Goal: Task Accomplishment & Management: Use online tool/utility

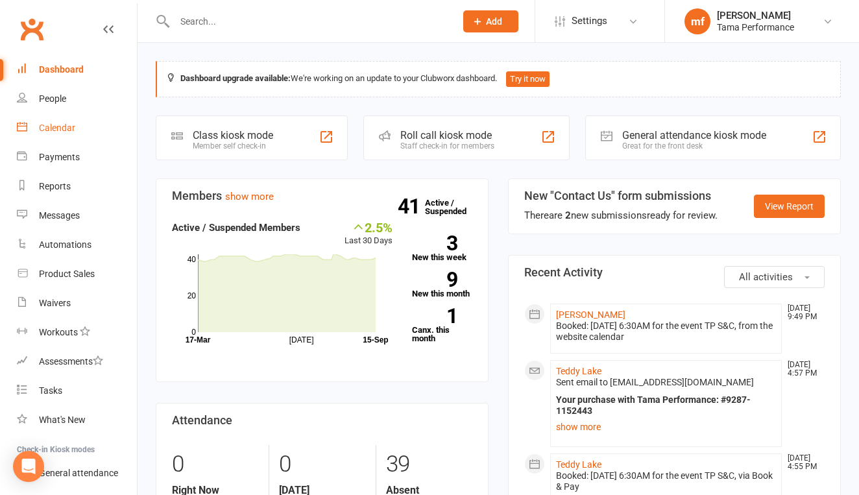
click at [63, 130] on div "Calendar" at bounding box center [57, 128] width 36 height 10
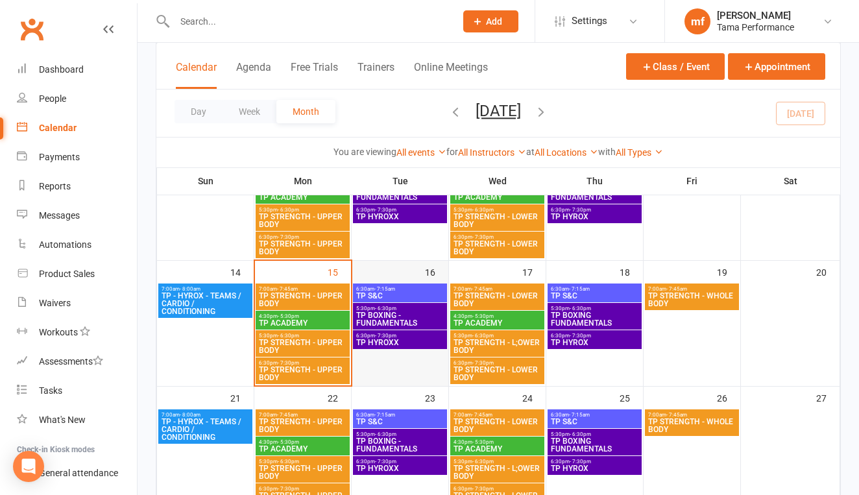
scroll to position [266, 0]
click at [404, 295] on span "TP S&C" at bounding box center [400, 296] width 89 height 8
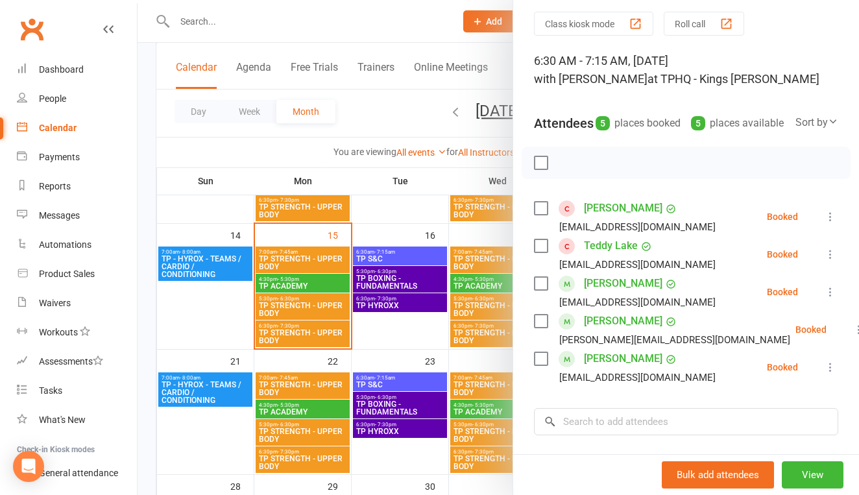
scroll to position [68, 0]
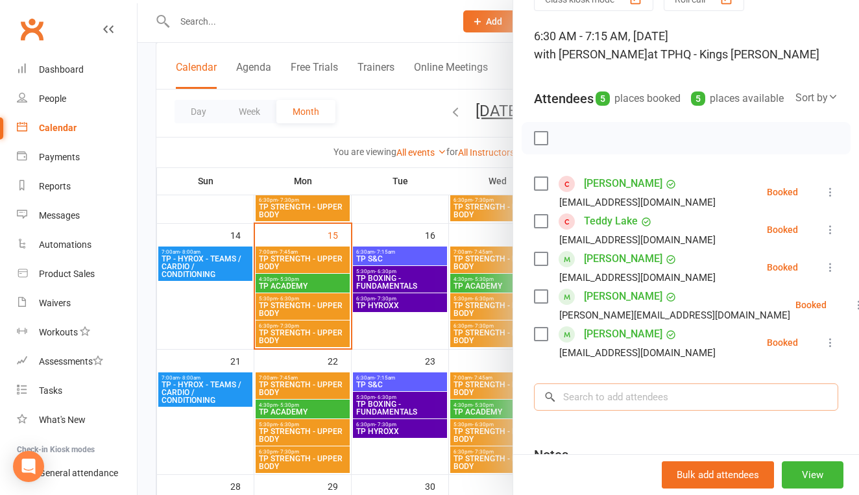
click at [628, 411] on input "search" at bounding box center [686, 397] width 304 height 27
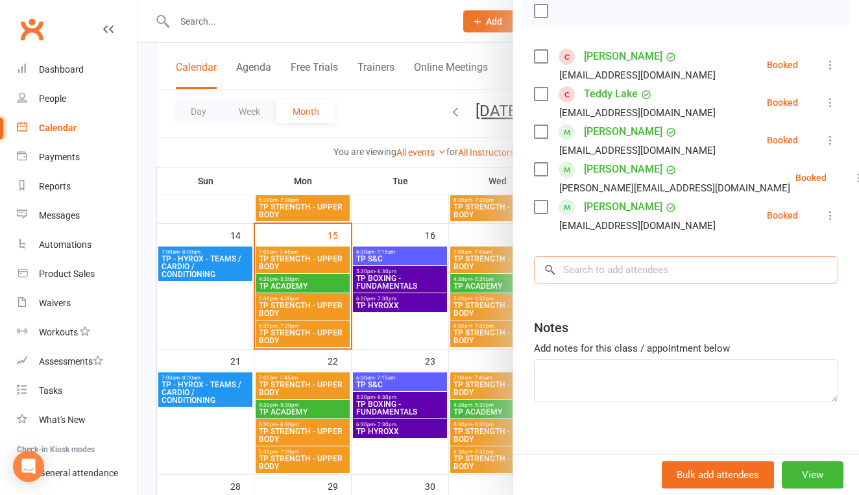
scroll to position [174, 0]
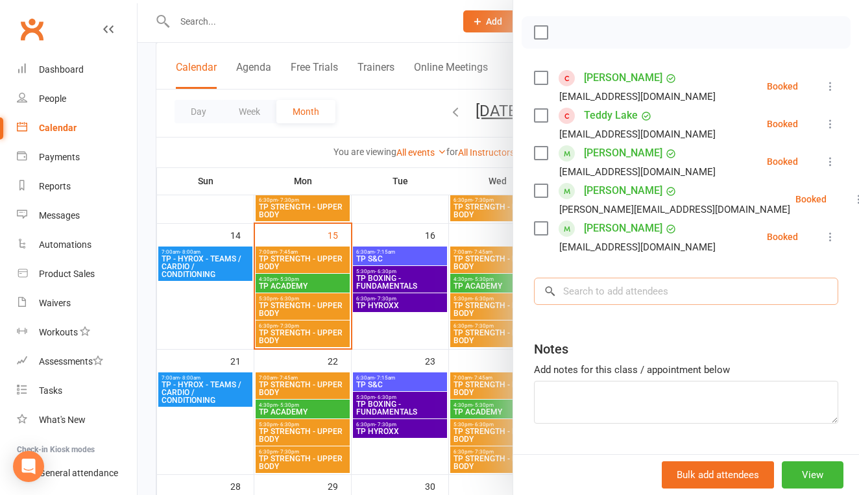
type input "a"
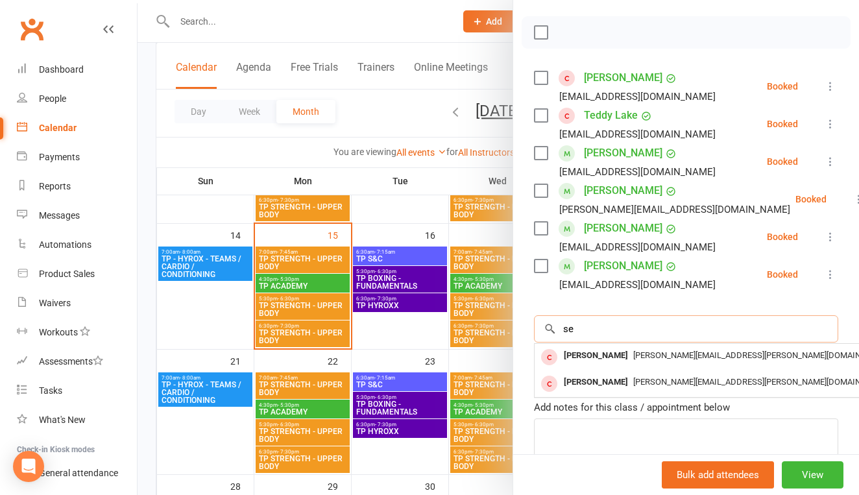
type input "s"
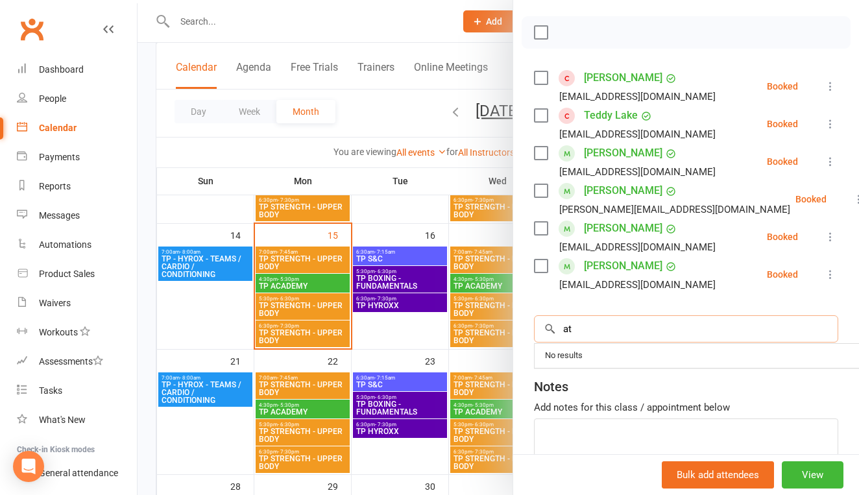
type input "a"
type input "s"
type input "a"
click at [419, 282] on div at bounding box center [499, 247] width 722 height 495
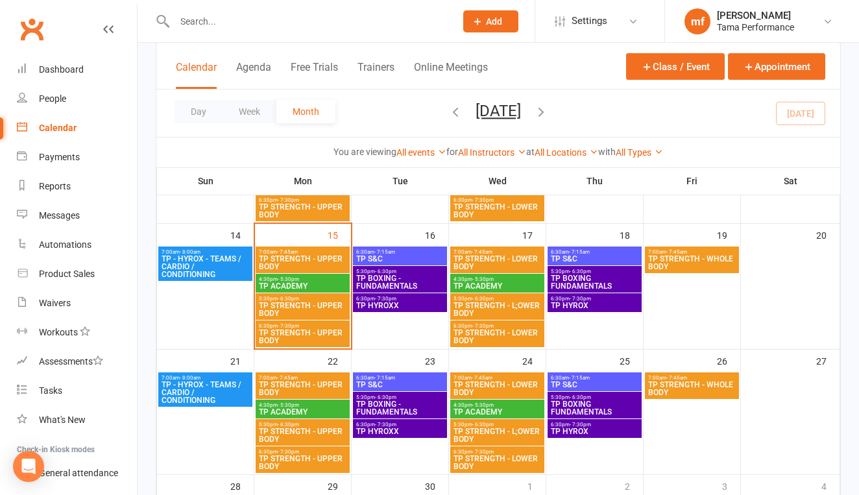
click at [419, 282] on span "TP BOXING - FUNDAMENTALS" at bounding box center [400, 283] width 89 height 16
